Goal: Transaction & Acquisition: Book appointment/travel/reservation

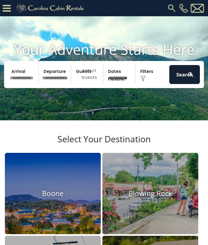
click at [8, 4] on icon at bounding box center [7, 8] width 8 height 9
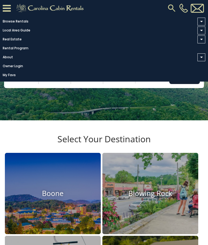
click at [21, 70] on link "Owner Login" at bounding box center [102, 66] width 205 height 8
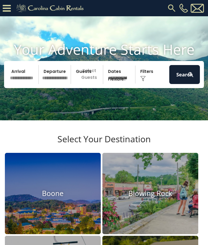
click at [167, 11] on img at bounding box center [172, 8] width 10 height 10
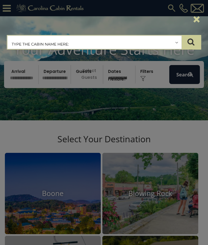
click at [101, 46] on input "text" at bounding box center [95, 43] width 174 height 14
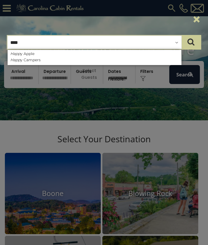
type input "*****"
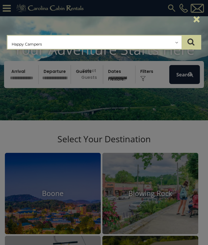
click at [191, 42] on button "submit" at bounding box center [190, 42] width 19 height 14
click at [158, 43] on input "text" at bounding box center [95, 43] width 174 height 14
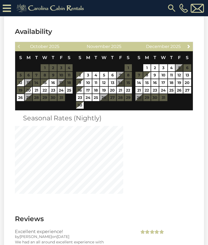
scroll to position [1287, 0]
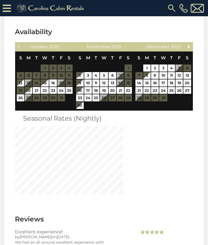
click at [89, 94] on link "24" at bounding box center [88, 97] width 8 height 7
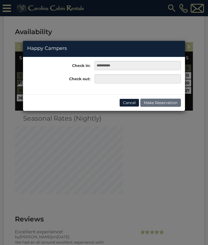
click at [133, 104] on button "Cancel" at bounding box center [129, 103] width 20 height 8
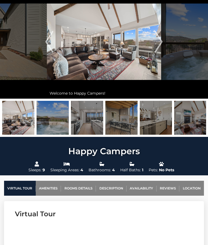
scroll to position [0, 0]
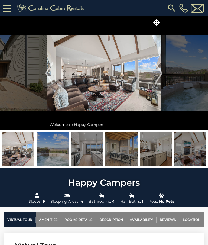
click at [170, 218] on link "Reviews" at bounding box center [167, 219] width 23 height 15
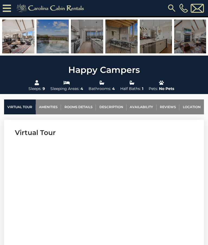
scroll to position [127, 0]
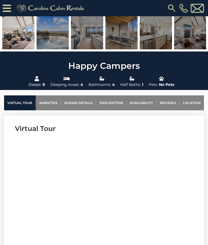
click at [167, 102] on link "Reviews" at bounding box center [167, 102] width 23 height 15
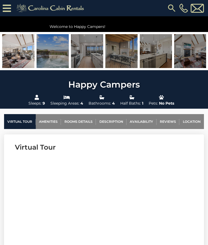
scroll to position [109, 0]
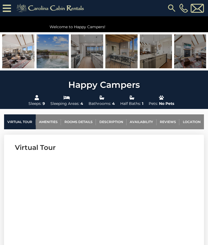
click at [189, 122] on link "Location" at bounding box center [191, 121] width 25 height 15
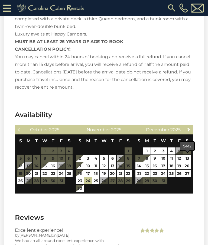
scroll to position [1204, 0]
click at [122, 170] on link "21" at bounding box center [120, 173] width 7 height 7
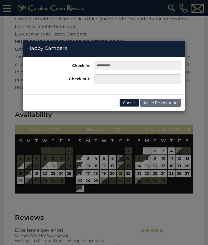
click at [134, 104] on button "Cancel" at bounding box center [129, 103] width 20 height 8
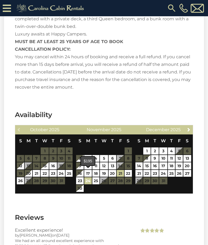
click at [87, 177] on link "24" at bounding box center [88, 180] width 8 height 7
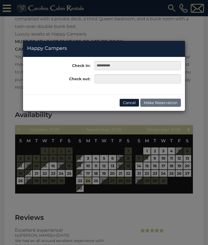
click at [130, 103] on button "Cancel" at bounding box center [129, 103] width 20 height 8
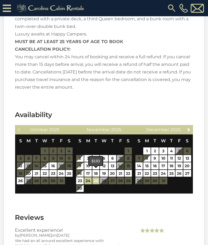
click at [93, 177] on link "25" at bounding box center [95, 180] width 7 height 7
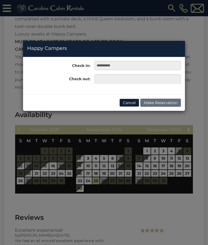
click at [130, 100] on button "Cancel" at bounding box center [129, 103] width 20 height 8
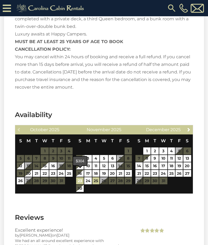
click at [77, 177] on link "23" at bounding box center [80, 180] width 8 height 7
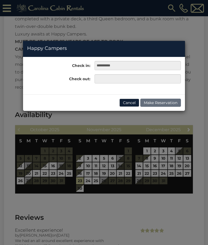
click at [132, 102] on button "Cancel" at bounding box center [129, 103] width 20 height 8
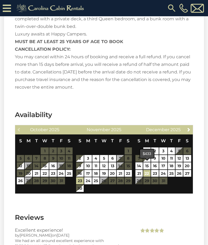
click at [147, 170] on link "22" at bounding box center [146, 173] width 7 height 7
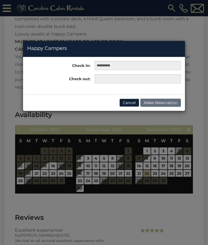
click at [131, 101] on button "Cancel" at bounding box center [129, 103] width 20 height 8
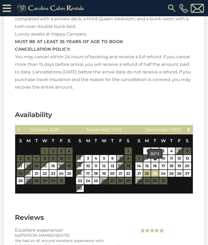
click at [155, 170] on link "23" at bounding box center [155, 173] width 8 height 7
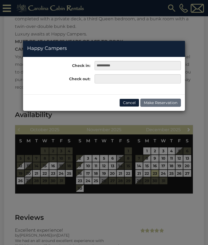
click at [133, 102] on button "Cancel" at bounding box center [129, 103] width 20 height 8
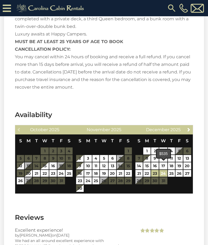
click at [162, 170] on link "24" at bounding box center [163, 173] width 8 height 7
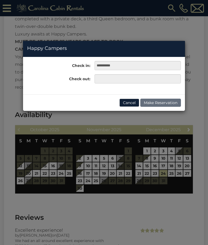
click at [131, 101] on button "Cancel" at bounding box center [129, 103] width 20 height 8
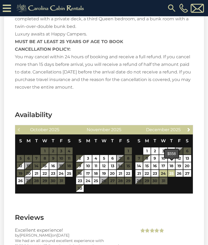
click at [171, 170] on link "25" at bounding box center [171, 173] width 7 height 7
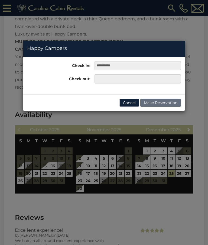
click at [128, 102] on button "Cancel" at bounding box center [129, 103] width 20 height 8
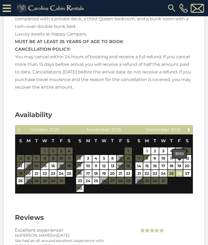
click at [179, 170] on link "26" at bounding box center [178, 173] width 7 height 7
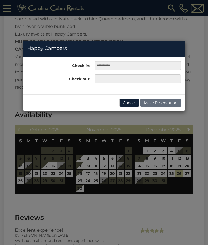
click at [129, 104] on button "Cancel" at bounding box center [129, 103] width 20 height 8
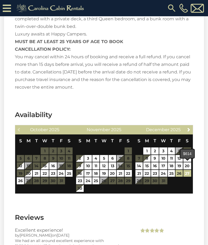
click at [186, 170] on link "27" at bounding box center [187, 173] width 8 height 7
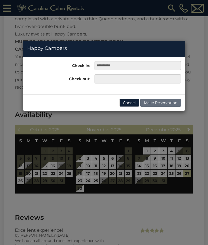
click at [176, 202] on div "**********" at bounding box center [104, 122] width 208 height 245
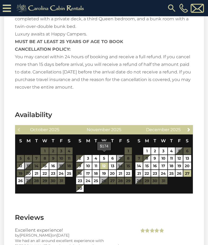
click at [102, 162] on link "12" at bounding box center [104, 165] width 8 height 7
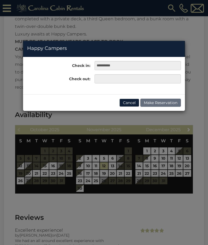
click at [129, 101] on button "Cancel" at bounding box center [129, 103] width 20 height 8
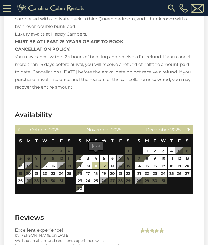
click at [96, 162] on link "11" at bounding box center [95, 165] width 7 height 7
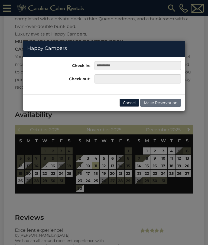
click at [130, 103] on button "Cancel" at bounding box center [129, 103] width 20 height 8
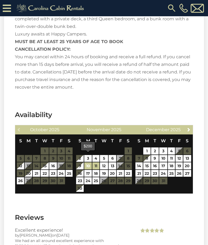
click at [87, 162] on link "10" at bounding box center [88, 165] width 8 height 7
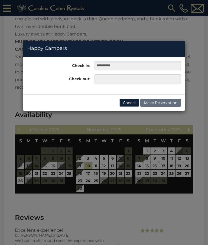
click at [129, 103] on button "Cancel" at bounding box center [129, 103] width 20 height 8
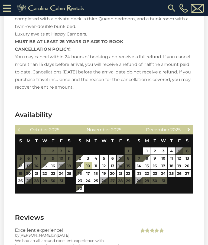
click at [186, 126] on link "Next" at bounding box center [188, 129] width 7 height 7
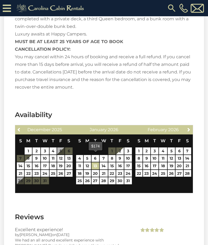
click at [96, 162] on link "13" at bounding box center [95, 165] width 8 height 7
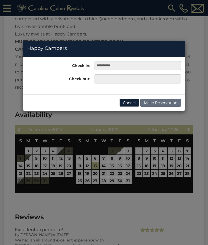
click at [104, 154] on div "**********" at bounding box center [104, 122] width 208 height 245
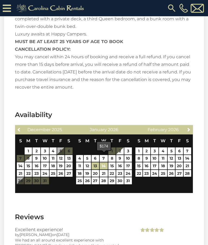
click at [102, 162] on link "14" at bounding box center [104, 165] width 8 height 7
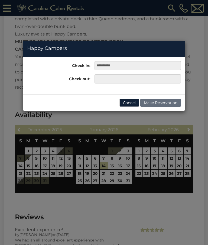
click at [104, 165] on div "**********" at bounding box center [104, 122] width 208 height 245
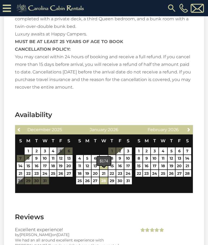
click at [104, 177] on link "28" at bounding box center [104, 180] width 8 height 7
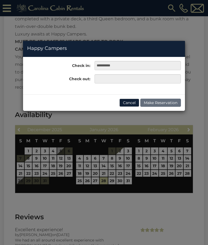
click at [128, 149] on div "**********" at bounding box center [104, 122] width 208 height 245
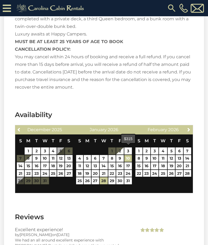
click at [128, 155] on link "10" at bounding box center [128, 158] width 8 height 7
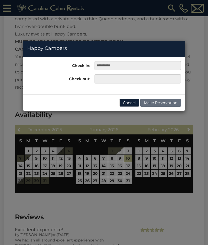
click at [129, 100] on button "Cancel" at bounding box center [129, 103] width 20 height 8
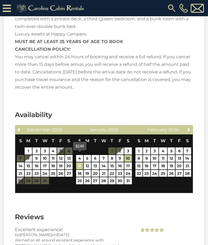
click at [79, 162] on link "11" at bounding box center [79, 165] width 7 height 7
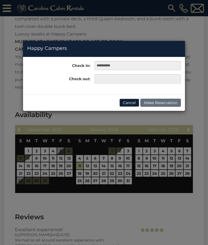
click at [119, 153] on div "**********" at bounding box center [104, 122] width 208 height 245
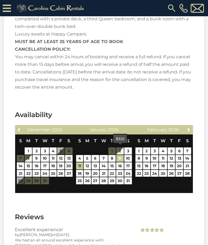
click at [119, 155] on link "9" at bounding box center [120, 158] width 8 height 7
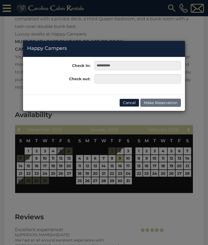
click at [87, 159] on div "**********" at bounding box center [104, 122] width 208 height 245
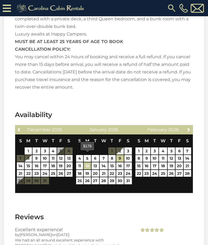
click at [87, 162] on link "12" at bounding box center [87, 165] width 7 height 7
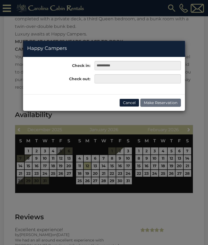
click at [131, 101] on button "Cancel" at bounding box center [129, 103] width 20 height 8
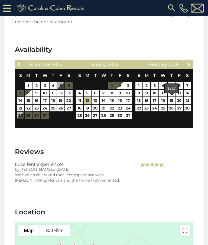
scroll to position [1269, 0]
click at [170, 104] on link "26" at bounding box center [171, 107] width 7 height 7
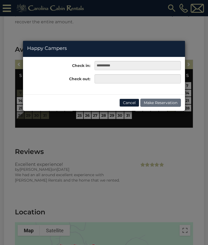
click at [128, 103] on button "Cancel" at bounding box center [129, 103] width 20 height 8
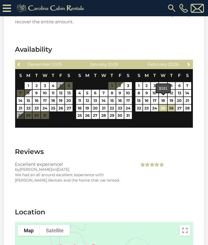
click at [162, 104] on link "25" at bounding box center [163, 107] width 8 height 7
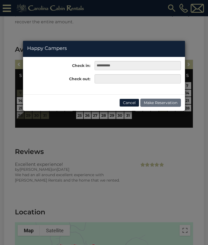
click at [130, 101] on button "Cancel" at bounding box center [129, 103] width 20 height 8
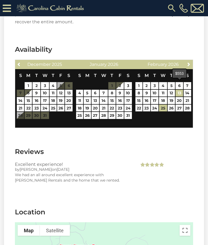
click at [179, 90] on link "13" at bounding box center [179, 93] width 8 height 7
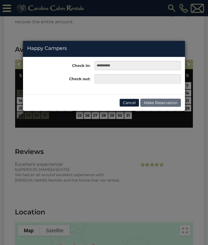
click at [128, 103] on button "Cancel" at bounding box center [129, 103] width 20 height 8
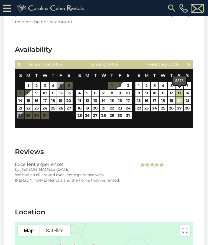
click at [177, 97] on link "20" at bounding box center [179, 100] width 8 height 7
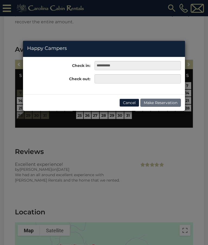
click at [130, 102] on button "Cancel" at bounding box center [129, 103] width 20 height 8
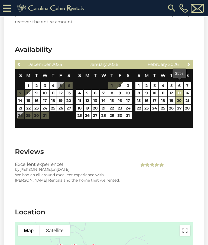
click at [178, 90] on link "13" at bounding box center [179, 93] width 8 height 7
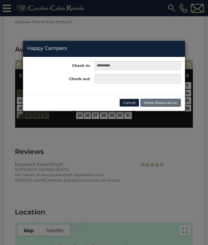
click at [189, 83] on div "**********" at bounding box center [104, 122] width 208 height 245
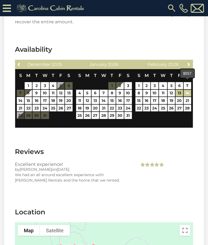
click at [189, 90] on link "14" at bounding box center [187, 93] width 7 height 7
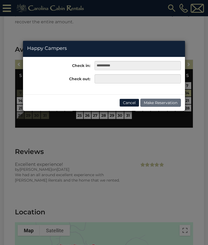
click at [126, 102] on button "Cancel" at bounding box center [129, 103] width 20 height 8
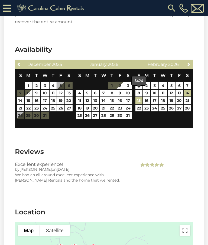
click at [136, 97] on link "15" at bounding box center [138, 100] width 7 height 7
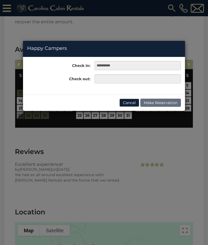
click at [129, 101] on button "Cancel" at bounding box center [129, 103] width 20 height 8
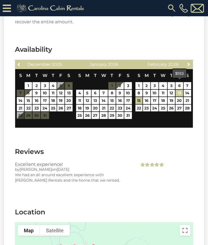
click at [177, 90] on link "13" at bounding box center [179, 93] width 8 height 7
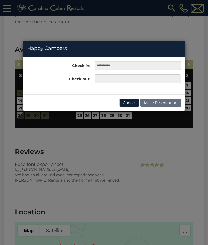
click at [127, 105] on button "Cancel" at bounding box center [129, 103] width 20 height 8
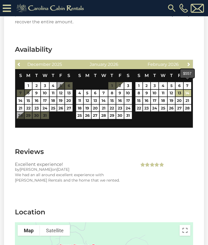
click at [189, 90] on link "14" at bounding box center [187, 93] width 7 height 7
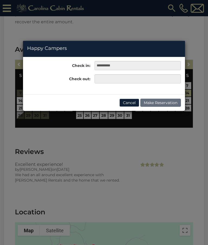
click at [129, 103] on button "Cancel" at bounding box center [129, 103] width 20 height 8
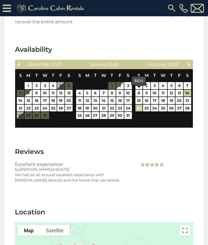
click at [138, 104] on link "22" at bounding box center [138, 107] width 7 height 7
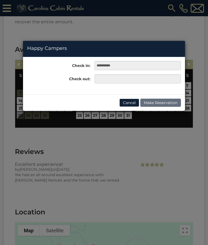
click at [127, 103] on button "Cancel" at bounding box center [129, 103] width 20 height 8
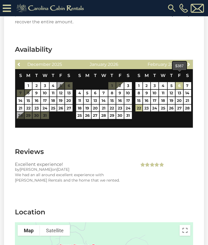
click at [178, 82] on link "6" at bounding box center [179, 85] width 8 height 7
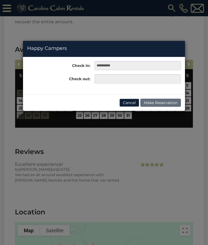
click at [130, 103] on button "Cancel" at bounding box center [129, 103] width 20 height 8
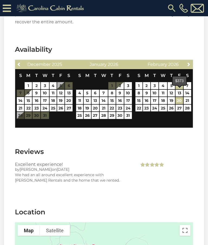
click at [178, 97] on link "20" at bounding box center [179, 100] width 8 height 7
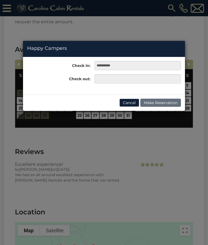
click at [130, 103] on button "Cancel" at bounding box center [129, 103] width 20 height 8
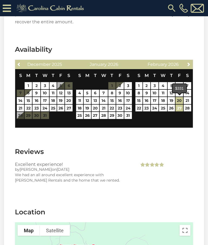
click at [178, 104] on link "27" at bounding box center [179, 107] width 8 height 7
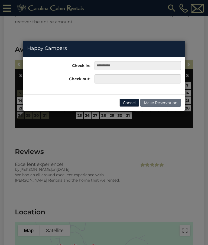
click at [128, 103] on button "Cancel" at bounding box center [129, 103] width 20 height 8
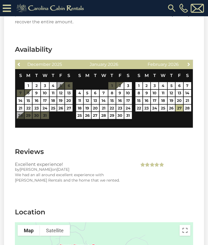
click at [186, 61] on link "Next" at bounding box center [188, 64] width 7 height 7
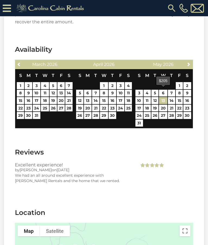
click at [162, 97] on link "13" at bounding box center [163, 100] width 8 height 7
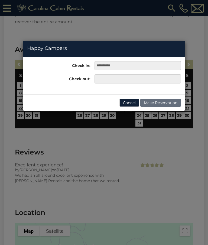
click at [129, 102] on button "Cancel" at bounding box center [129, 103] width 20 height 8
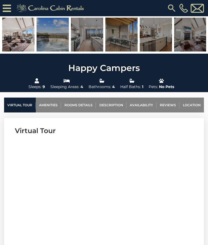
click at [139, 103] on link "Availability" at bounding box center [141, 104] width 30 height 15
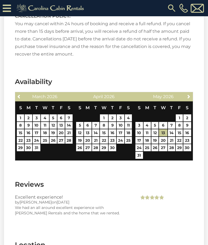
scroll to position [1257, 0]
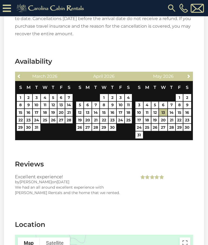
click at [20, 74] on span "Previous" at bounding box center [19, 76] width 4 height 4
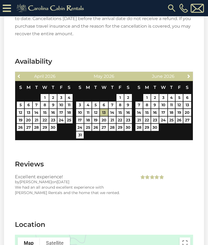
click at [21, 74] on span "Previous" at bounding box center [19, 76] width 4 height 4
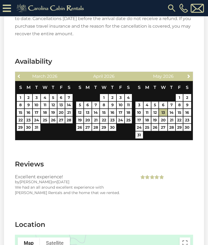
click at [22, 73] on link "Previous" at bounding box center [19, 76] width 7 height 7
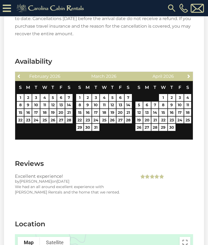
click at [22, 73] on link "Previous" at bounding box center [19, 76] width 7 height 7
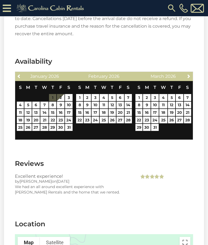
click at [21, 73] on link "Previous" at bounding box center [19, 76] width 7 height 7
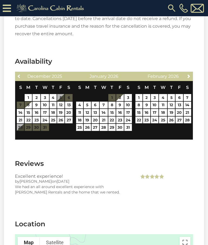
click at [22, 73] on link "Previous" at bounding box center [19, 76] width 7 height 7
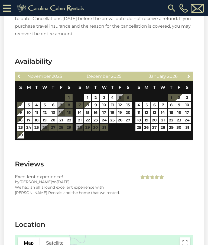
click at [21, 74] on span "Previous" at bounding box center [19, 76] width 4 height 4
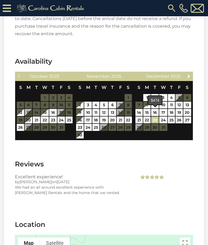
click at [154, 116] on link "23" at bounding box center [155, 119] width 8 height 7
type input "**********"
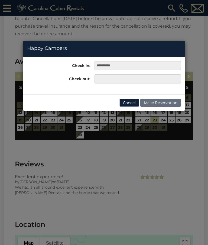
click at [128, 104] on button "Cancel" at bounding box center [129, 103] width 20 height 8
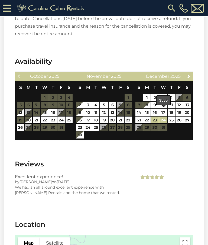
click at [163, 116] on link "24" at bounding box center [163, 119] width 8 height 7
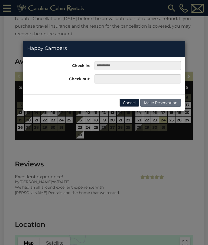
click at [130, 102] on button "Cancel" at bounding box center [129, 103] width 20 height 8
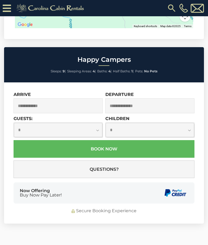
scroll to position [1542, 0]
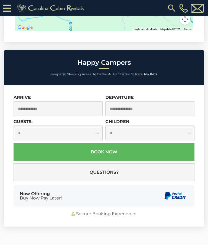
click at [77, 101] on input "text" at bounding box center [58, 108] width 89 height 15
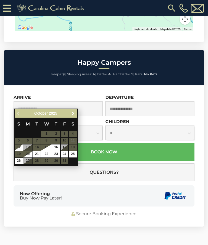
click at [73, 115] on span "Next" at bounding box center [73, 113] width 4 height 4
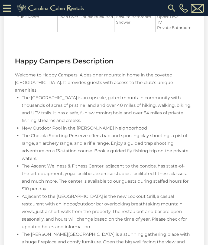
scroll to position [708, 0]
